Goal: Task Accomplishment & Management: Use online tool/utility

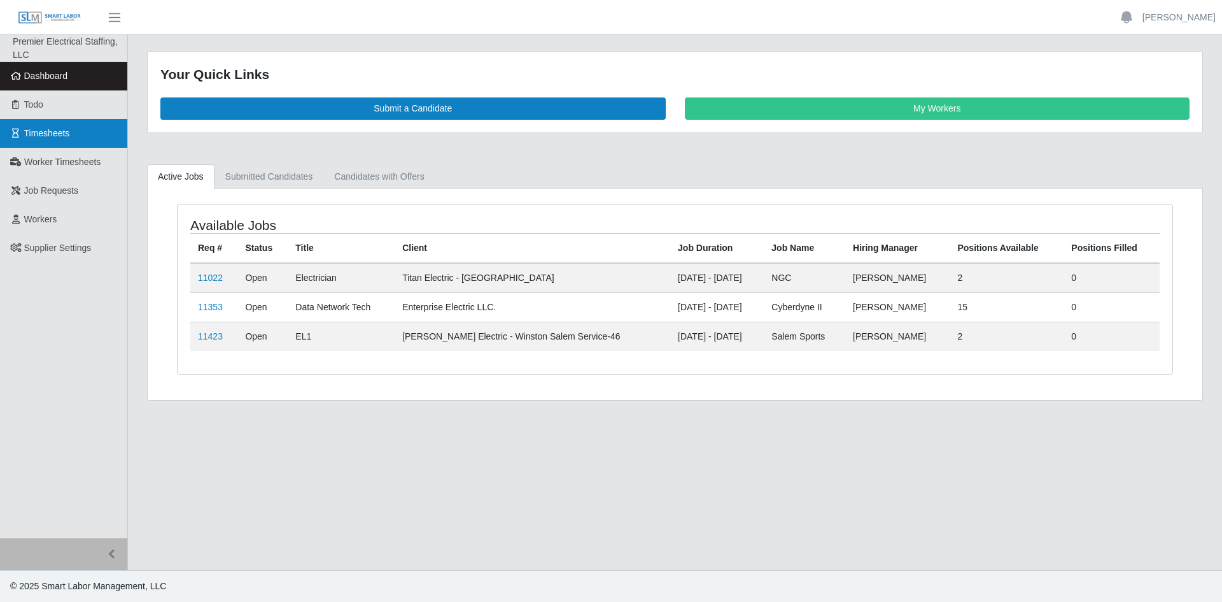
click at [58, 133] on span "Timesheets" at bounding box center [47, 133] width 46 height 10
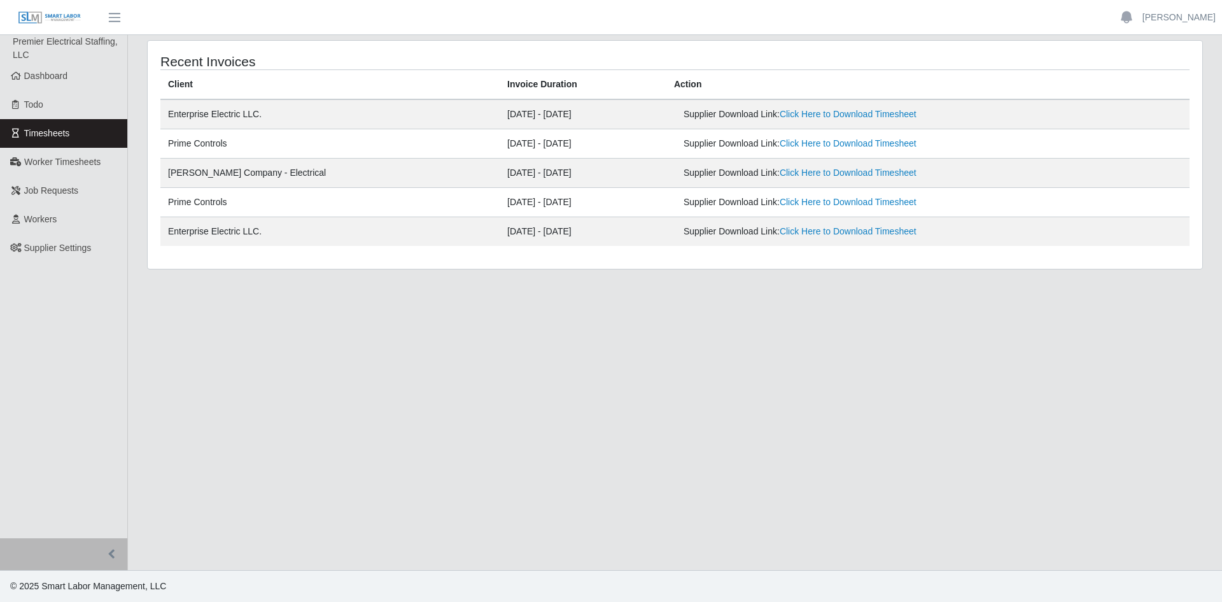
click at [201, 341] on main "Recent Invoices Client Invoice Duration Action Enterprise Electric LLC. [DATE] …" at bounding box center [675, 302] width 1094 height 535
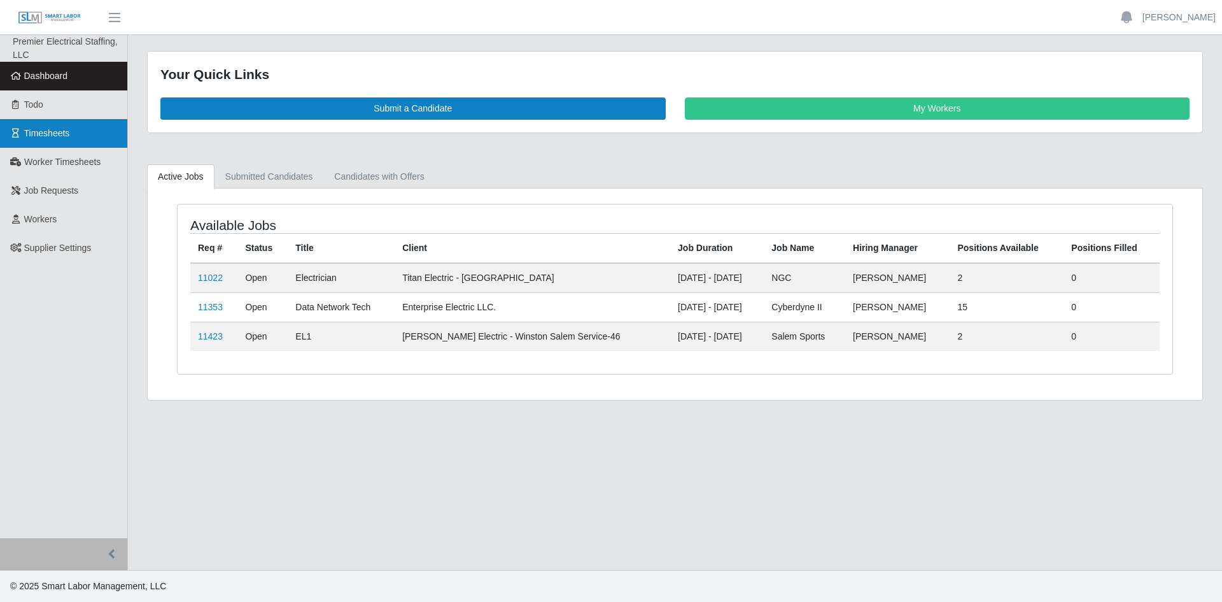
click at [44, 131] on span "Timesheets" at bounding box center [47, 133] width 46 height 10
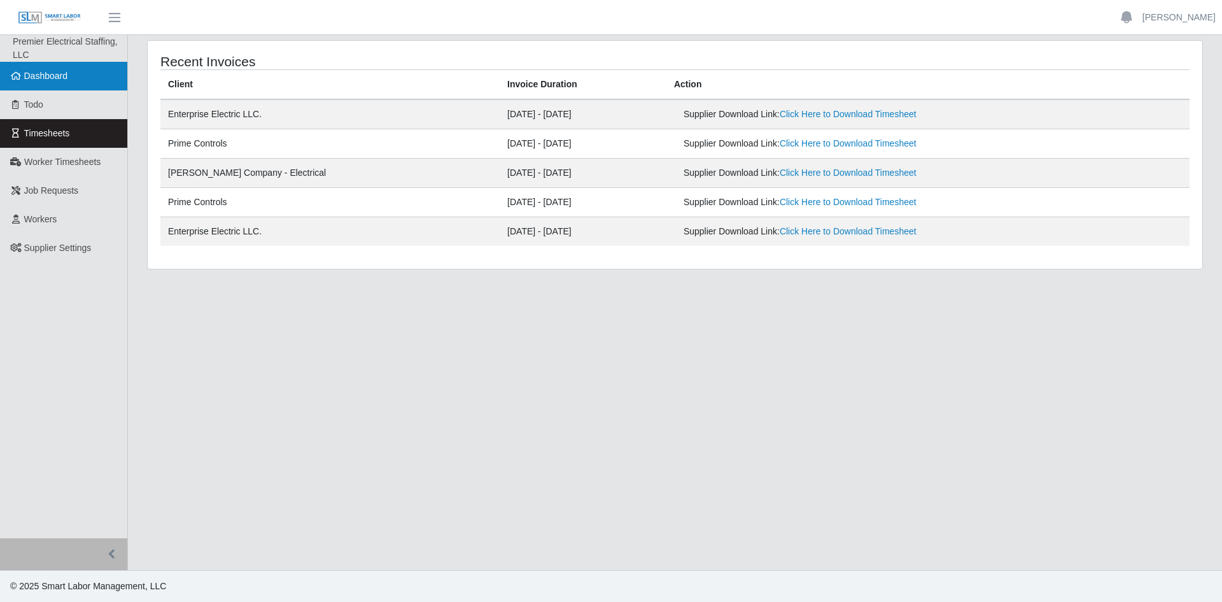
click at [46, 79] on span "Dashboard" at bounding box center [46, 76] width 44 height 10
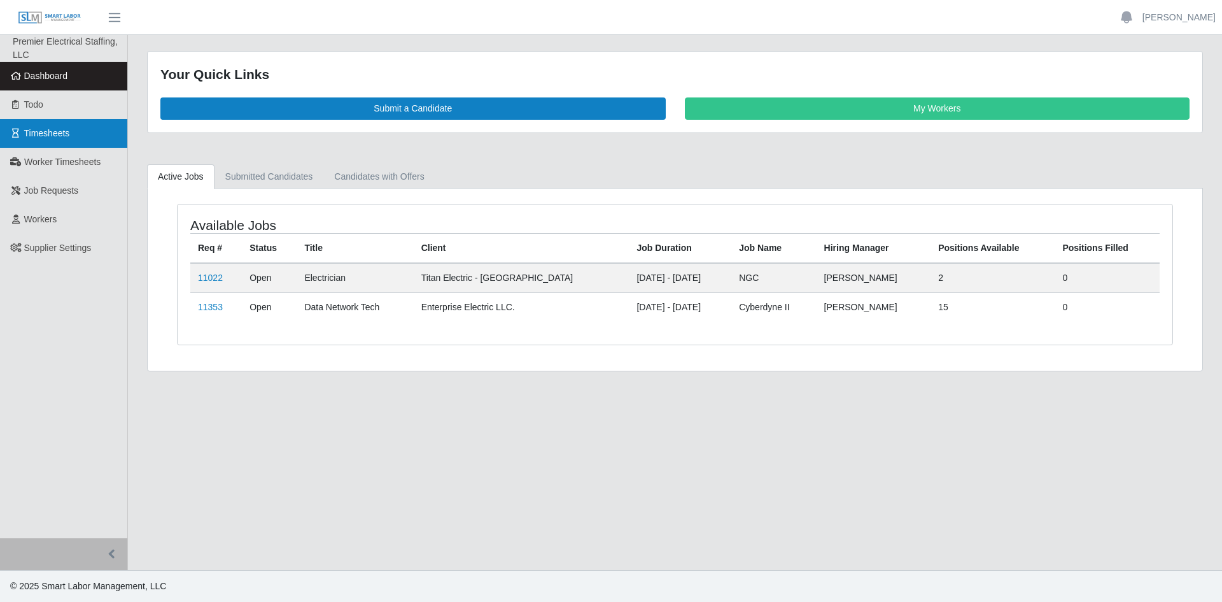
click at [71, 136] on link "Timesheets" at bounding box center [63, 133] width 127 height 29
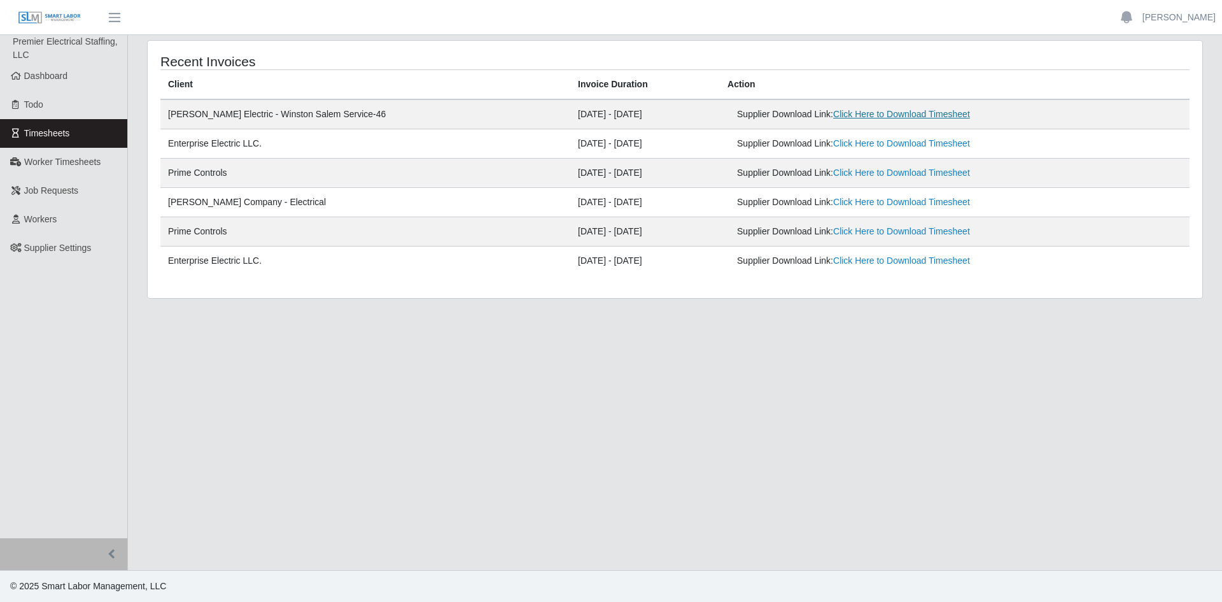
click at [889, 111] on link "Click Here to Download Timesheet" at bounding box center [901, 114] width 137 height 10
